Goal: Entertainment & Leisure: Consume media (video, audio)

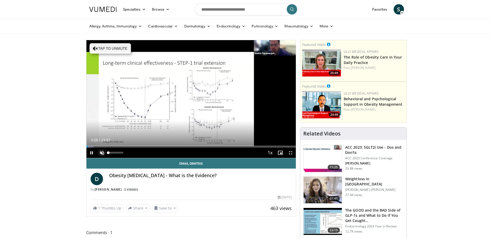
click at [102, 152] on span "Video Player" at bounding box center [102, 153] width 10 height 10
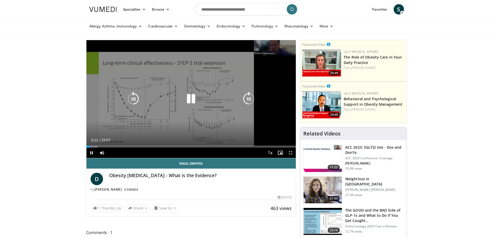
drag, startPoint x: 130, startPoint y: 101, endPoint x: 107, endPoint y: 128, distance: 35.8
click at [130, 101] on icon "Video Player" at bounding box center [133, 99] width 14 height 14
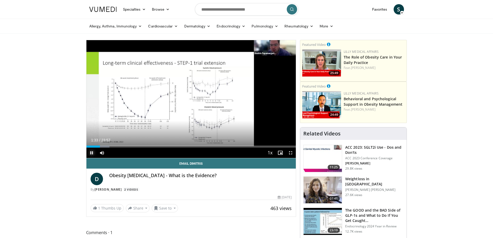
click at [90, 152] on span "Video Player" at bounding box center [91, 153] width 10 height 10
